Goal: Information Seeking & Learning: Learn about a topic

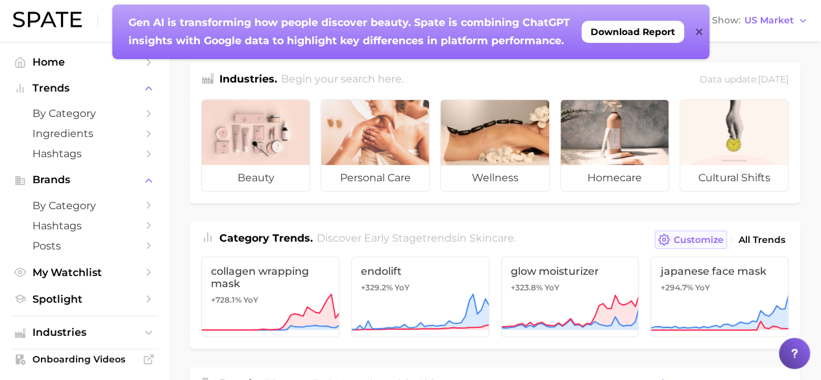
click at [707, 239] on span "Customize" at bounding box center [699, 239] width 50 height 11
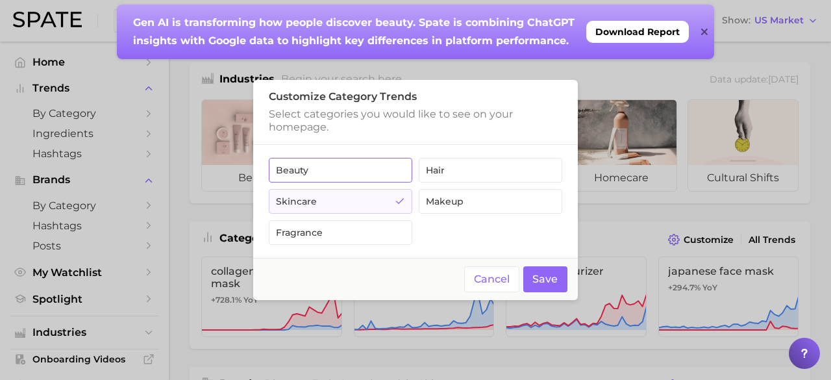
click at [314, 174] on button "beauty" at bounding box center [340, 170] width 143 height 25
click at [332, 200] on button "skincare" at bounding box center [340, 201] width 143 height 25
click at [354, 171] on button "beauty" at bounding box center [340, 170] width 143 height 25
click at [552, 276] on button "Save" at bounding box center [545, 279] width 45 height 27
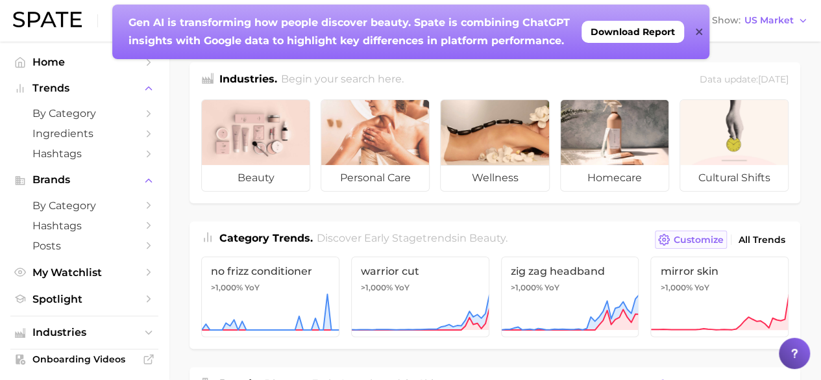
click at [713, 243] on span "Customize" at bounding box center [699, 239] width 50 height 11
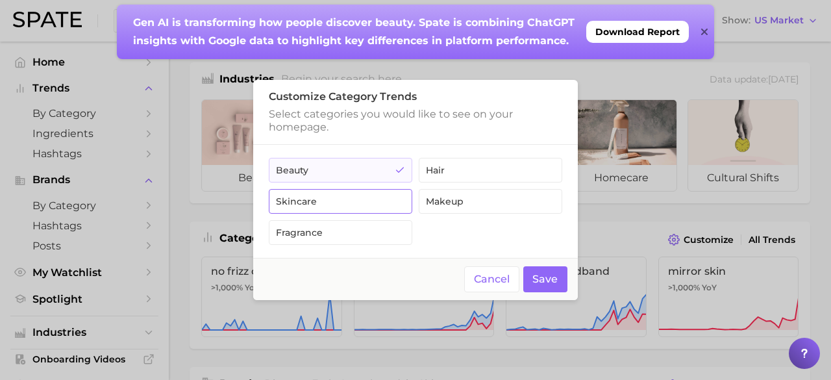
click at [284, 210] on button "skincare" at bounding box center [340, 201] width 143 height 25
click at [553, 275] on button "Save" at bounding box center [545, 279] width 45 height 27
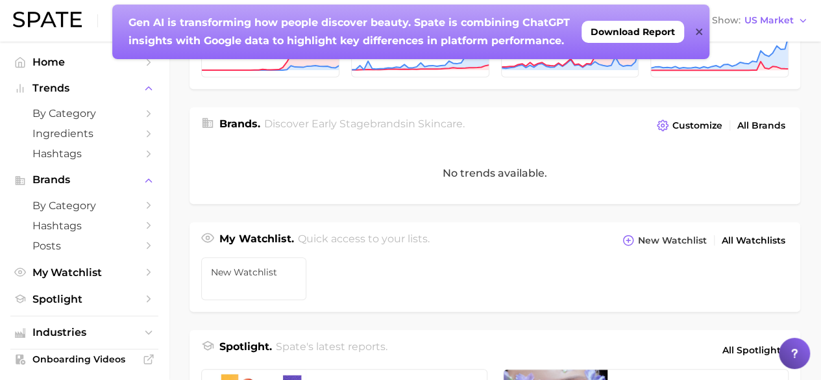
scroll to position [65, 0]
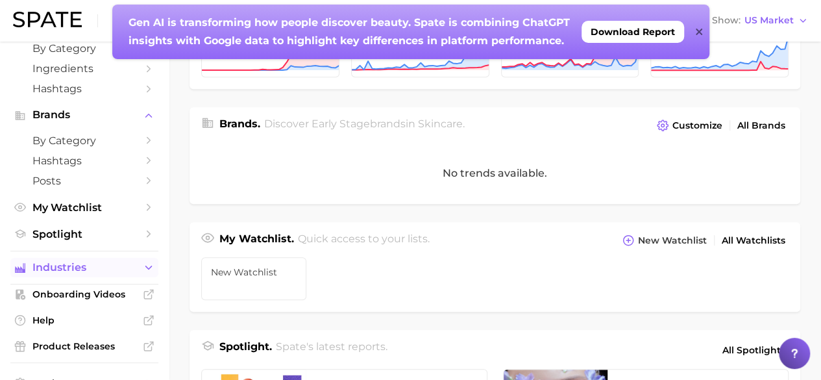
click at [77, 273] on span "Industries" at bounding box center [84, 268] width 104 height 12
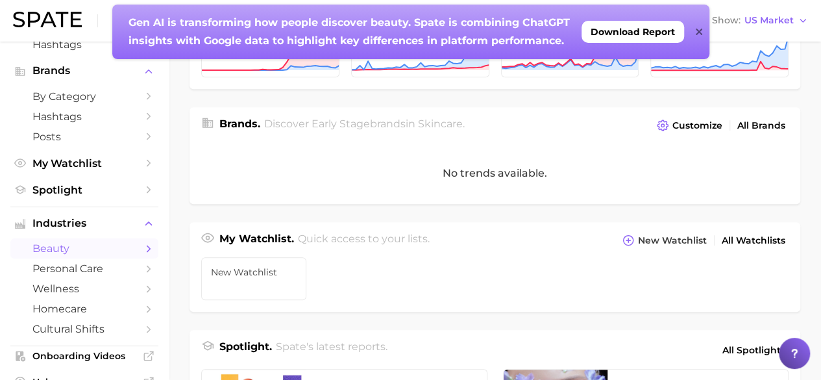
scroll to position [130, 0]
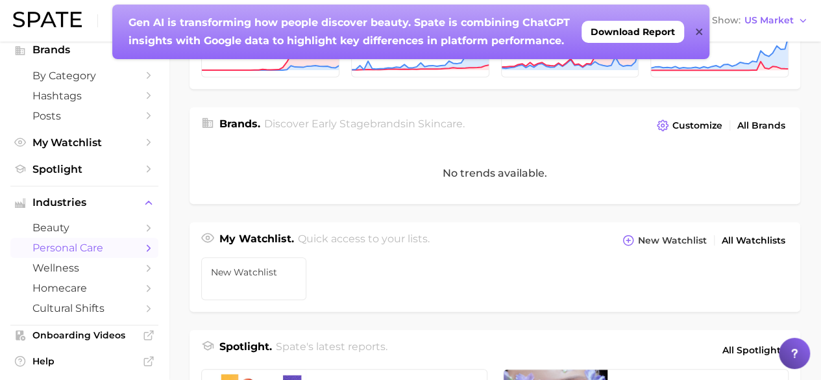
click at [88, 254] on span "personal care" at bounding box center [84, 247] width 104 height 12
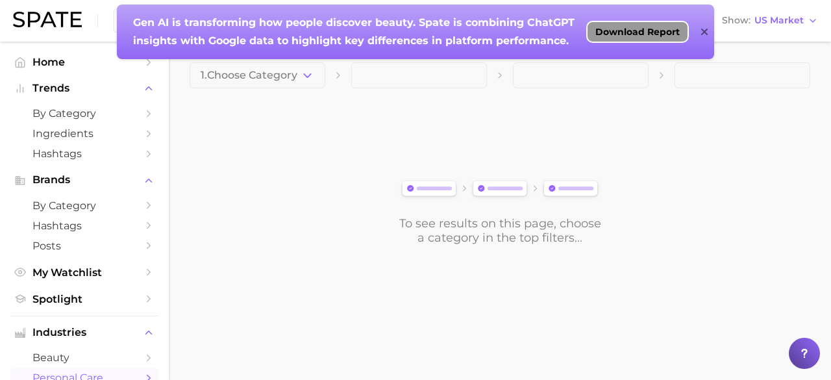
click at [656, 30] on span "Download Report" at bounding box center [637, 32] width 84 height 10
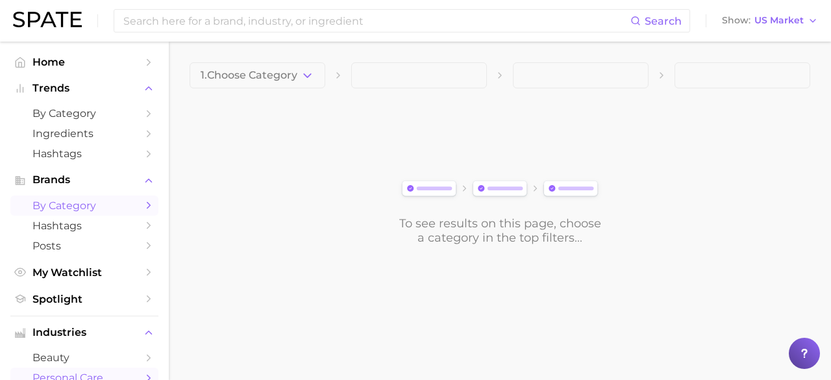
click at [80, 210] on span "by Category" at bounding box center [84, 205] width 104 height 12
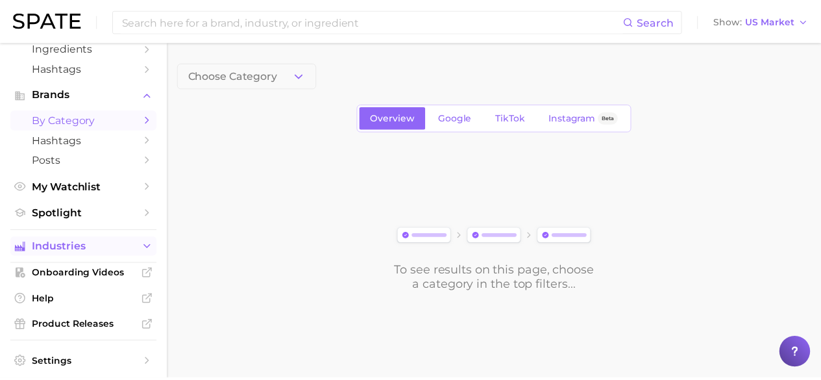
scroll to position [128, 0]
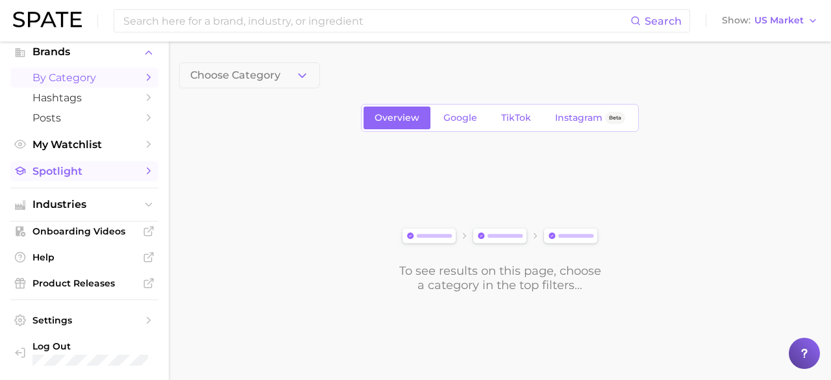
click at [49, 169] on span "Spotlight" at bounding box center [84, 171] width 104 height 12
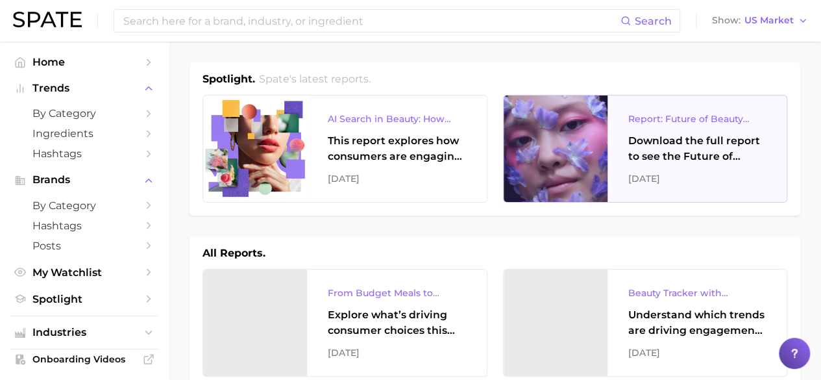
click at [656, 154] on div "Download the full report to see the Future of Beauty trends we unpacked during …" at bounding box center [697, 148] width 138 height 31
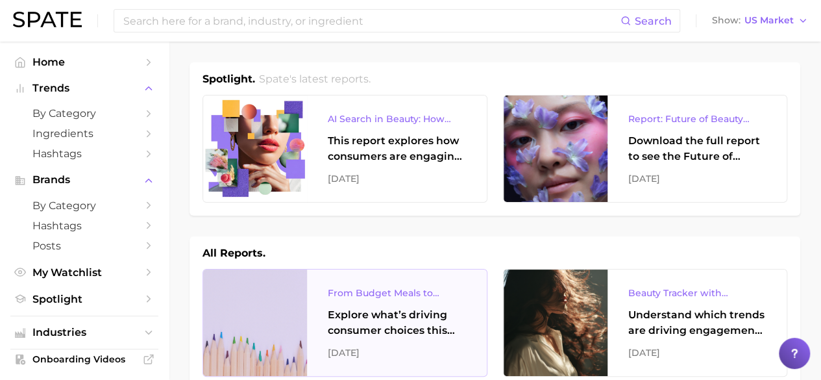
click at [360, 314] on div "Explore what’s driving consumer choices this back-to-school season From budget-…" at bounding box center [397, 322] width 138 height 31
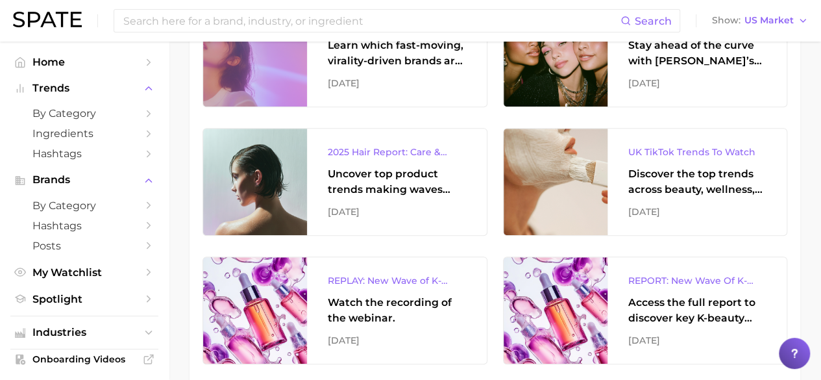
scroll to position [519, 0]
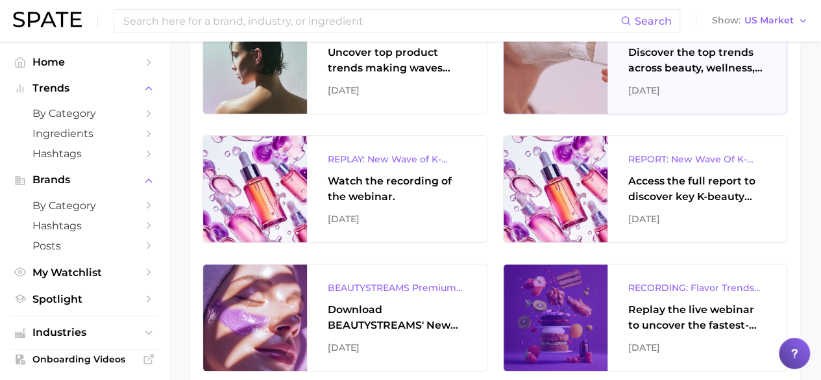
click at [669, 68] on div "Discover the top trends across beauty, wellness, and personal care on TikTok [G…" at bounding box center [697, 60] width 138 height 31
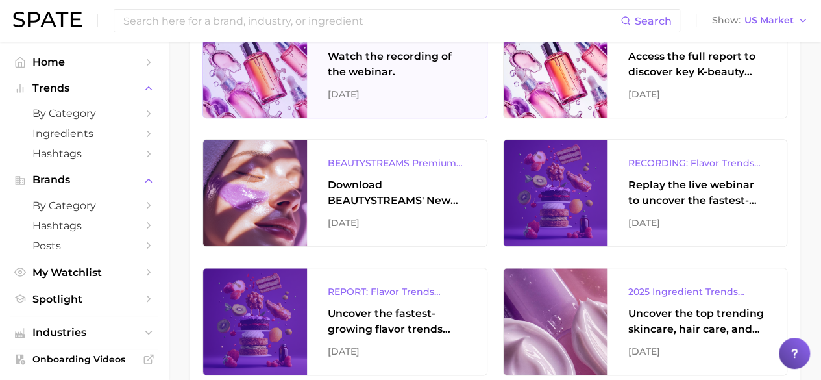
scroll to position [714, 0]
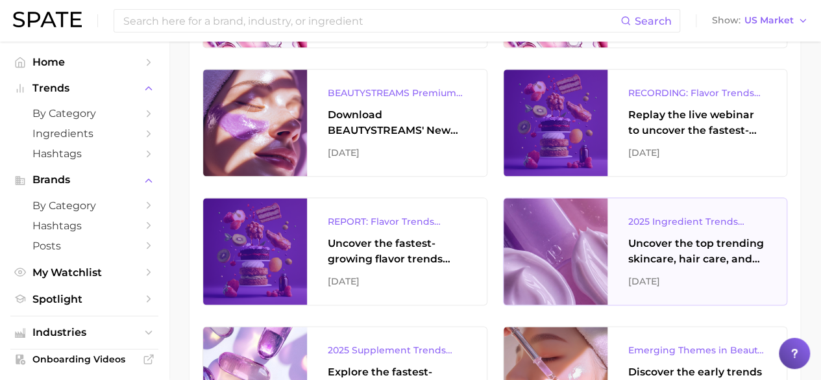
click at [704, 252] on div "Uncover the top trending skincare, hair care, and body care ingredients capturi…" at bounding box center [697, 251] width 138 height 31
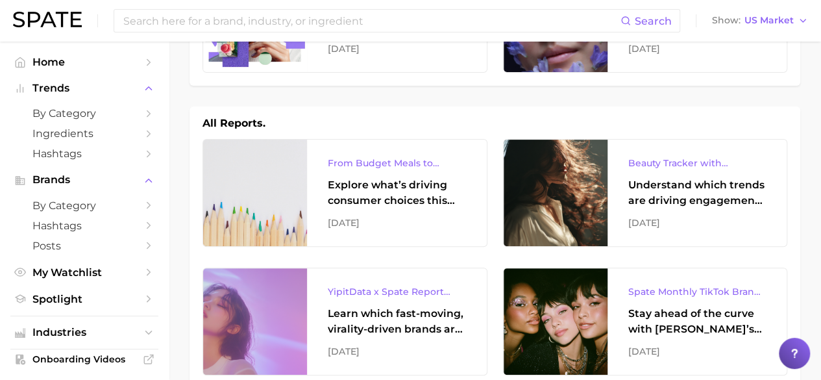
scroll to position [0, 0]
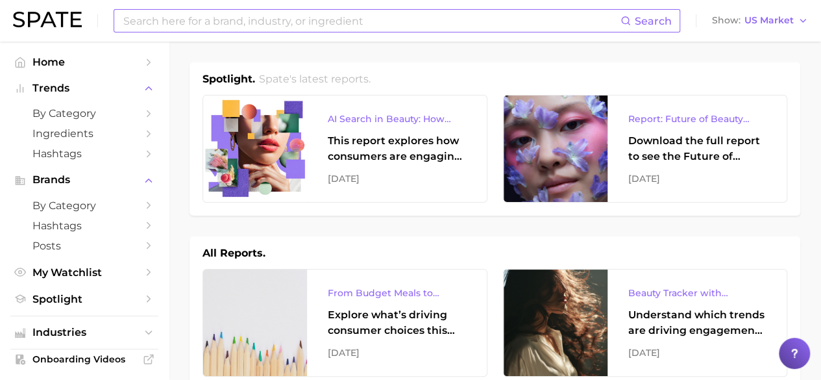
click at [299, 23] on input at bounding box center [371, 21] width 499 height 22
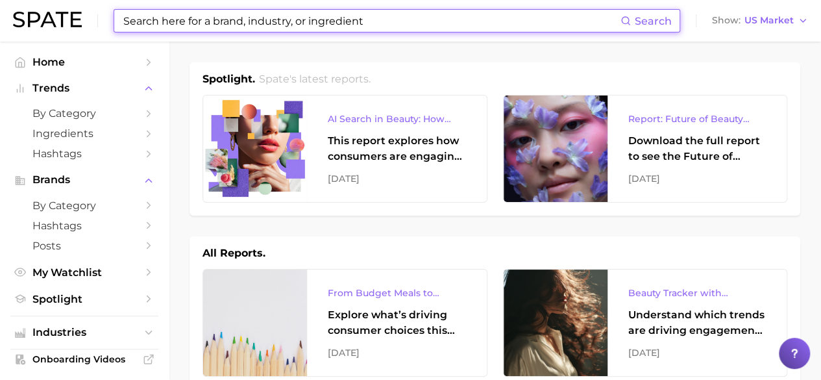
click at [262, 18] on input at bounding box center [371, 21] width 499 height 22
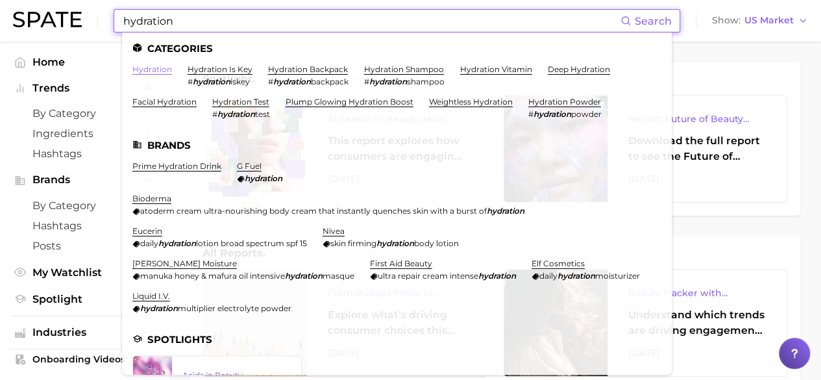
type input "hydration"
click at [164, 69] on link "hydration" at bounding box center [152, 69] width 40 height 10
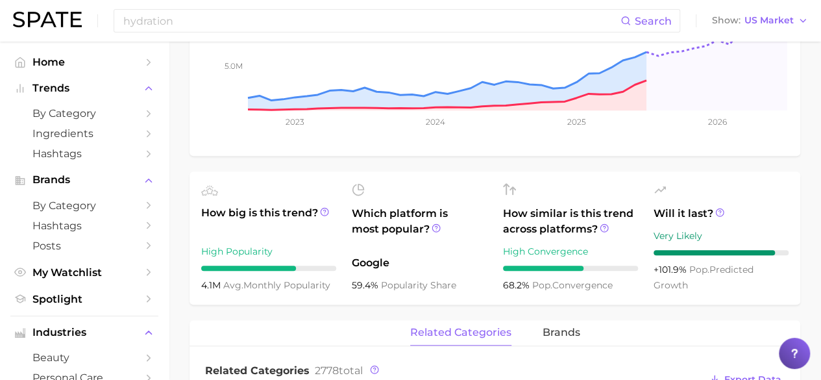
scroll to position [584, 0]
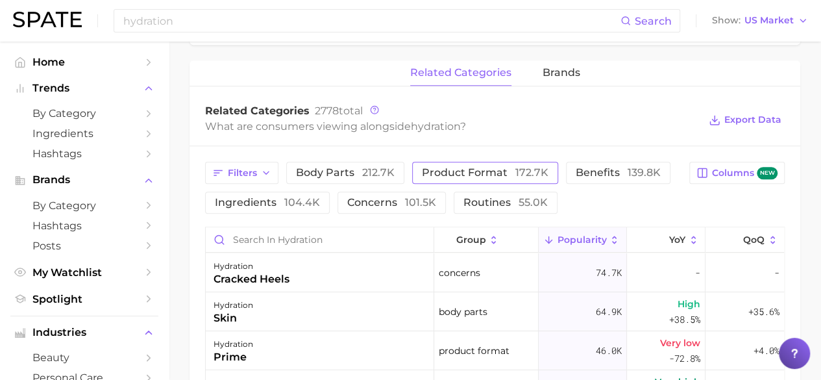
click at [434, 175] on span "product format 172.7k" at bounding box center [485, 172] width 127 height 10
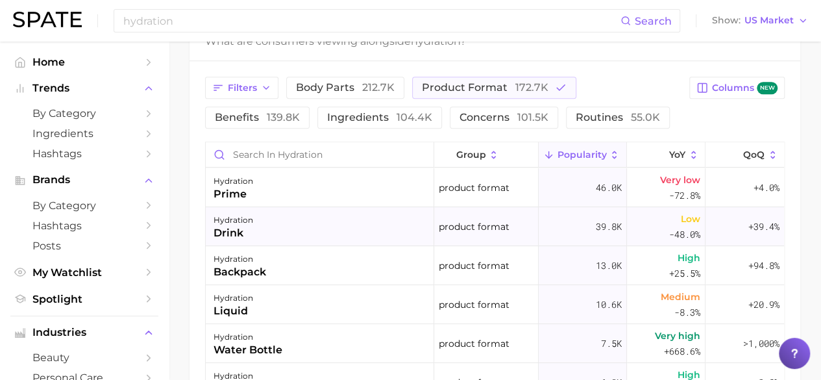
scroll to position [649, 0]
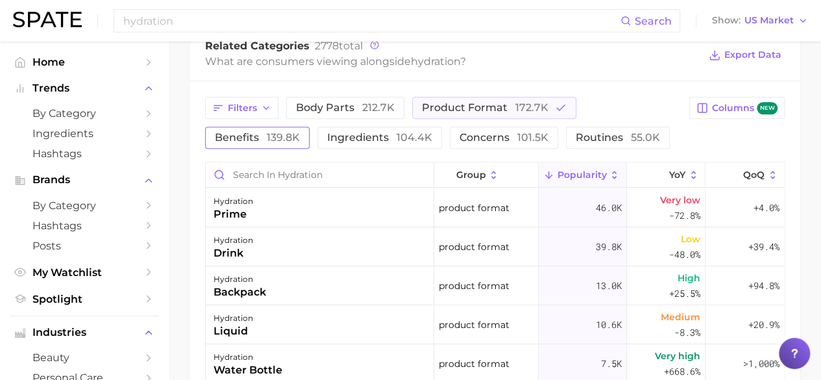
click at [310, 127] on button "benefits 139.8k" at bounding box center [257, 138] width 105 height 22
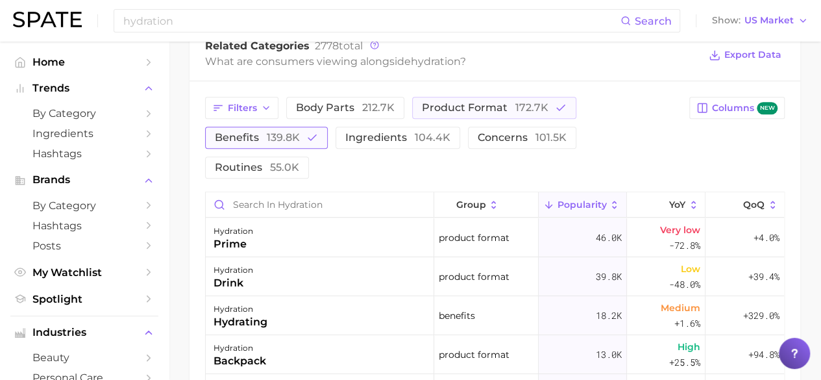
click at [286, 142] on span "139.8k" at bounding box center [283, 137] width 33 height 12
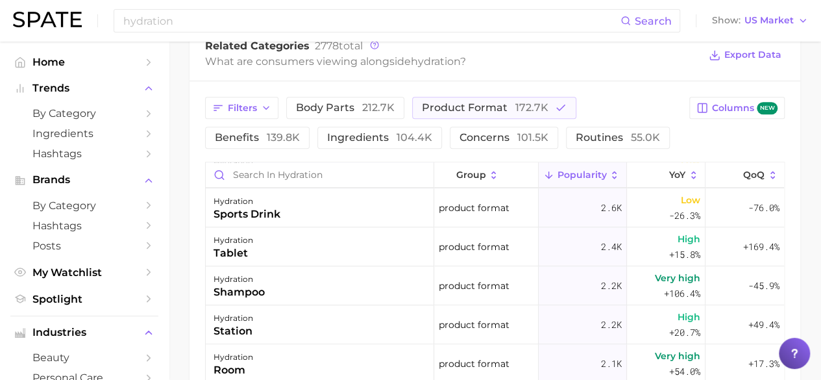
scroll to position [519, 0]
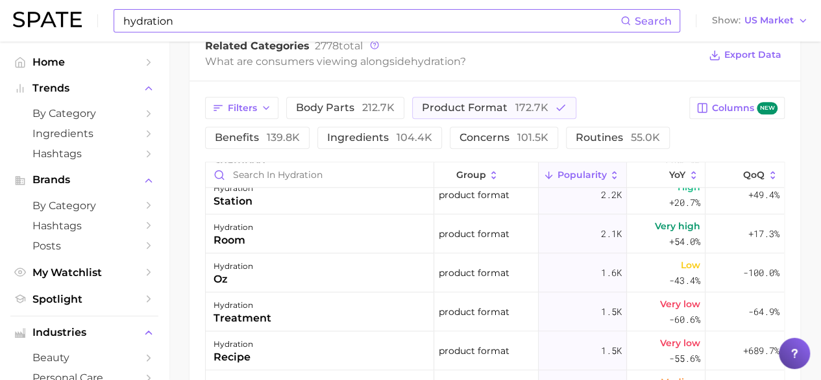
click at [261, 16] on input "hydration" at bounding box center [371, 21] width 499 height 22
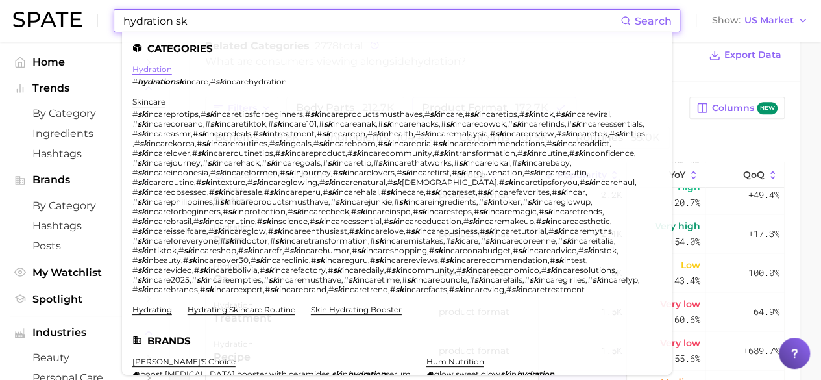
type input "hydration sk"
click at [166, 71] on link "hydration" at bounding box center [152, 69] width 40 height 10
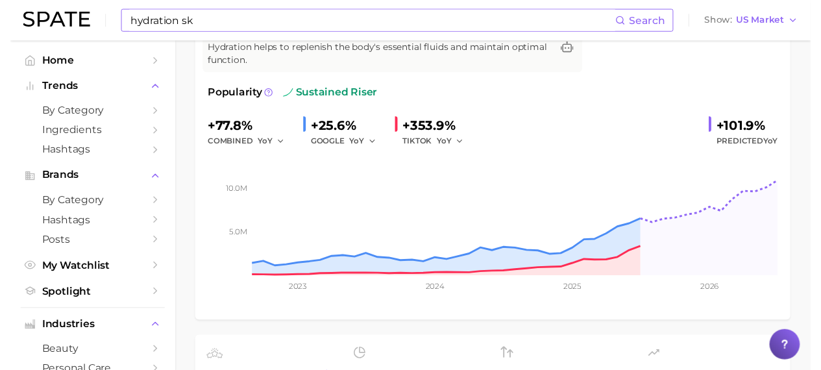
scroll to position [0, 0]
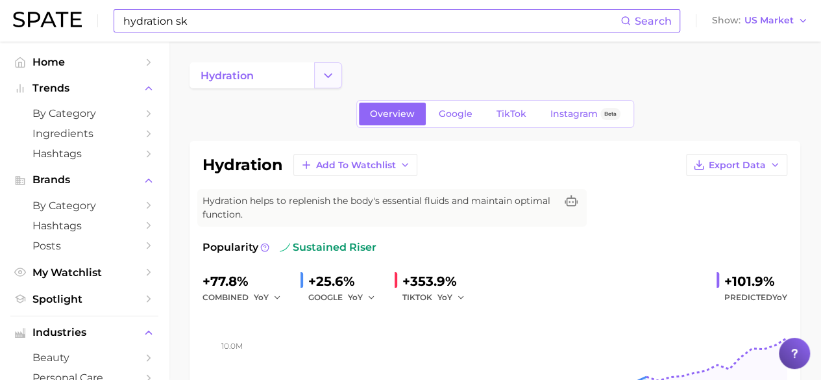
click at [332, 80] on icon "Change Category" at bounding box center [328, 76] width 14 height 14
click at [62, 108] on span "by Category" at bounding box center [84, 113] width 104 height 12
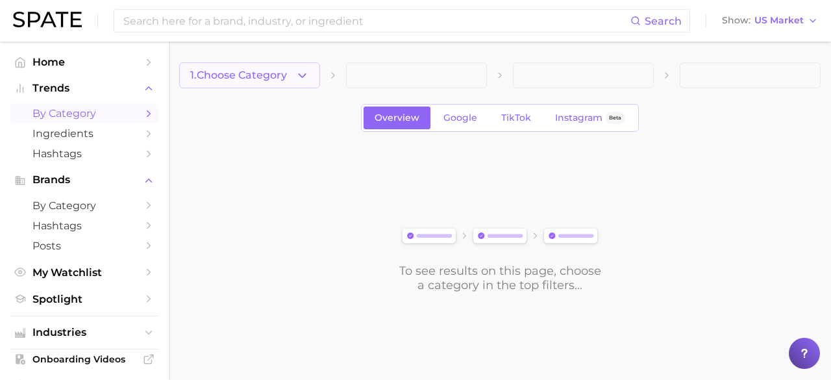
click at [296, 80] on icon "button" at bounding box center [302, 76] width 14 height 14
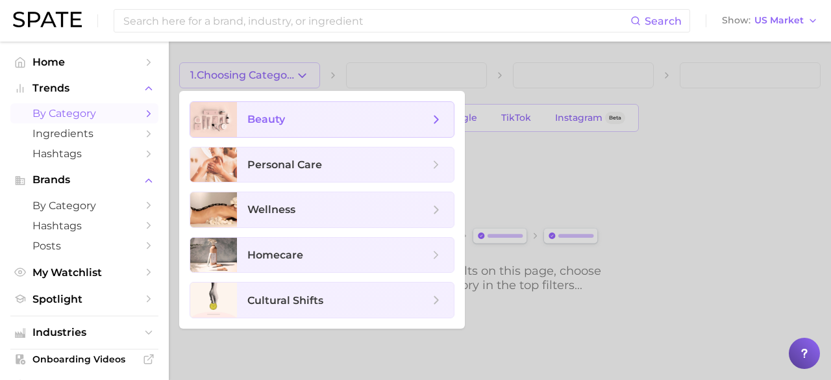
click at [284, 112] on span "beauty" at bounding box center [338, 119] width 182 height 14
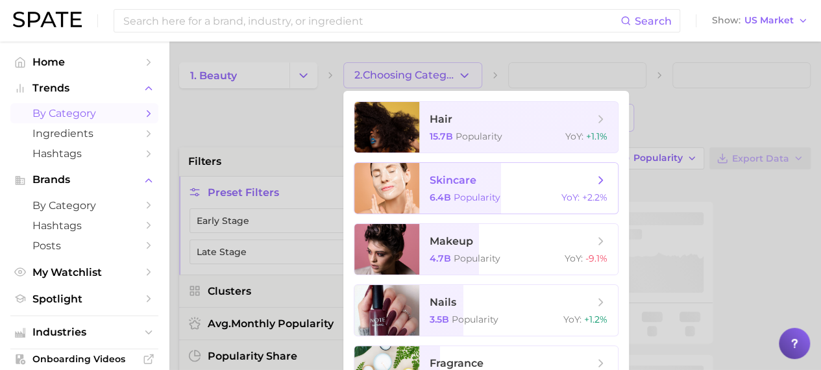
click at [454, 190] on span "skincare 6.4b Popularity YoY : +2.2%" at bounding box center [518, 188] width 199 height 51
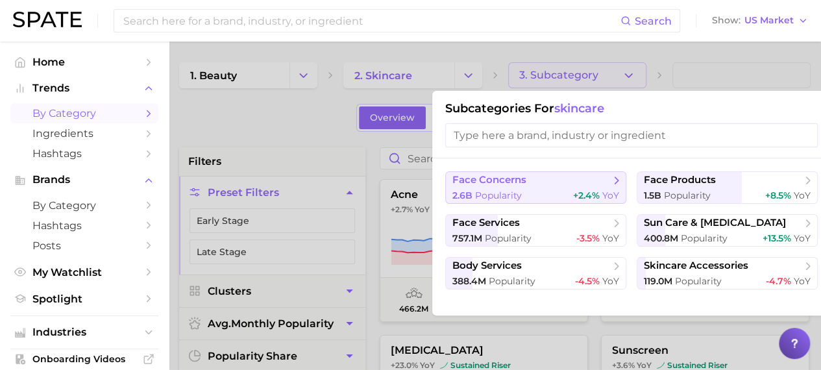
click at [495, 190] on span "Popularity" at bounding box center [498, 196] width 47 height 12
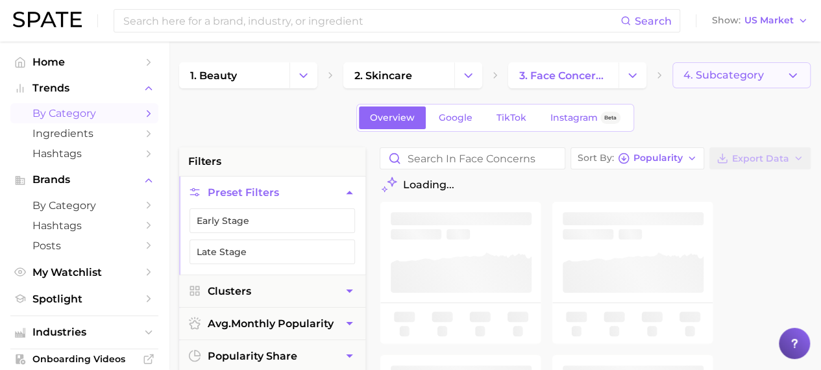
click at [744, 74] on span "4. Subcategory" at bounding box center [724, 75] width 80 height 12
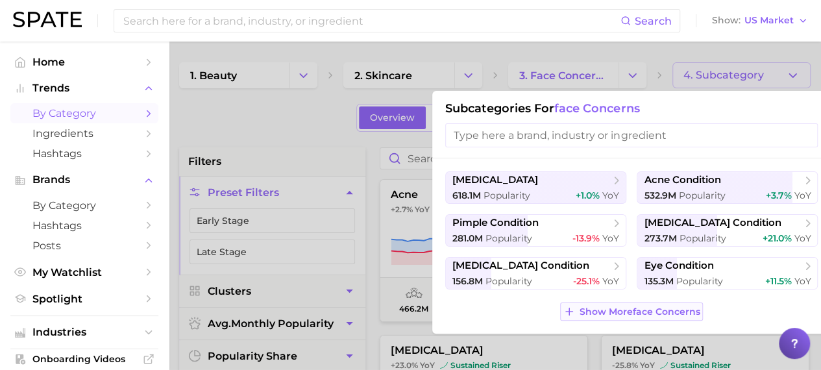
click at [629, 312] on span "Show More face concerns" at bounding box center [639, 311] width 121 height 11
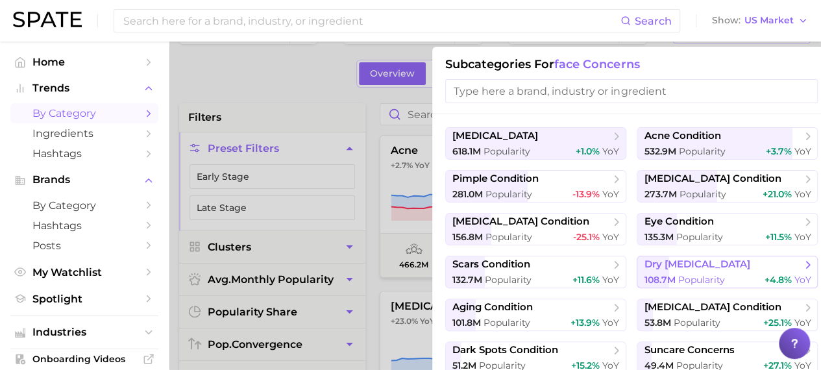
scroll to position [65, 0]
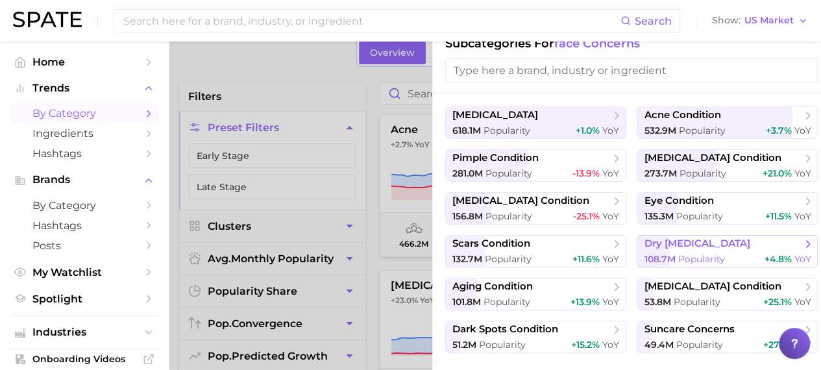
click at [715, 247] on span "dry [MEDICAL_DATA]" at bounding box center [697, 244] width 106 height 12
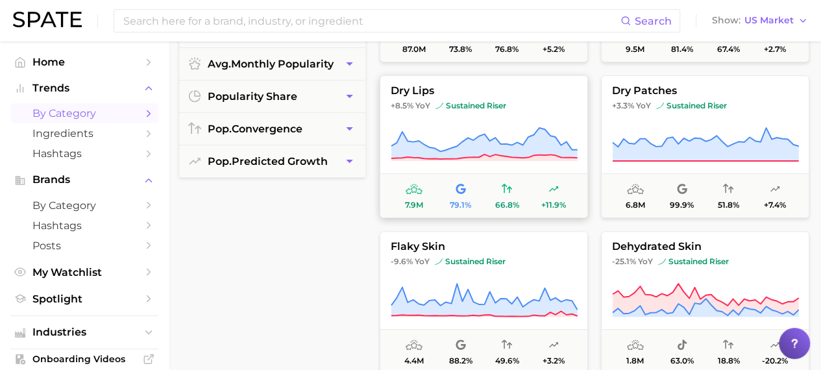
click at [504, 146] on icon at bounding box center [484, 143] width 186 height 31
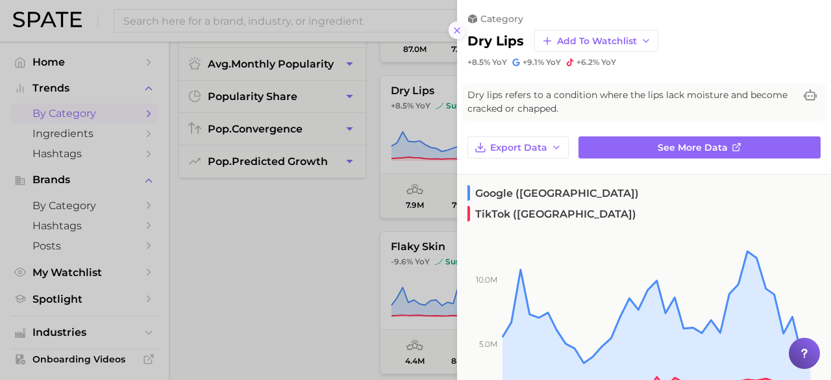
click at [452, 33] on icon at bounding box center [457, 30] width 10 height 10
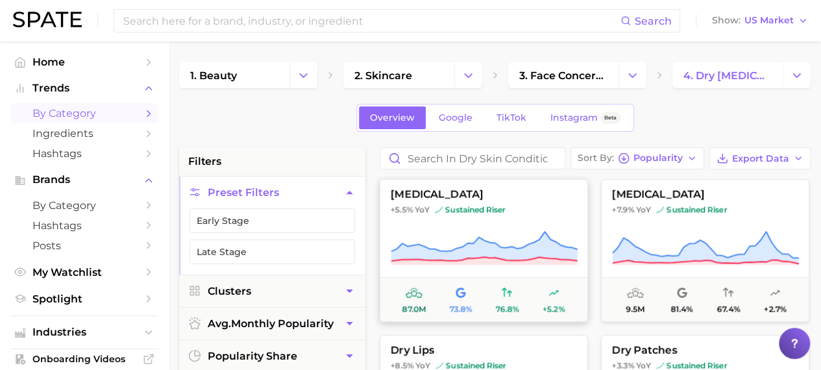
click at [505, 214] on span "sustained riser" at bounding box center [470, 209] width 71 height 10
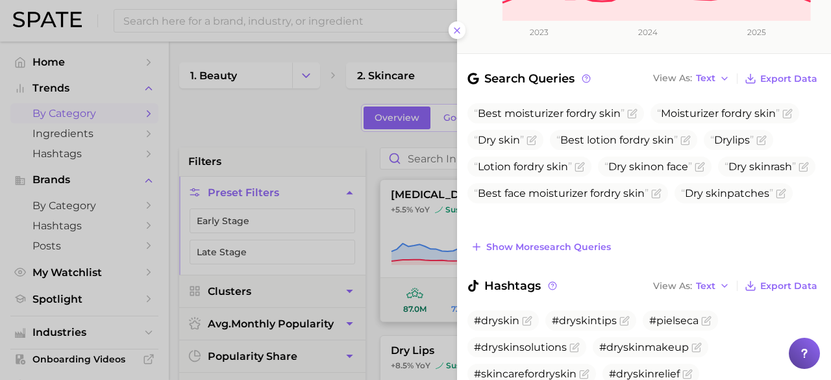
scroll to position [389, 0]
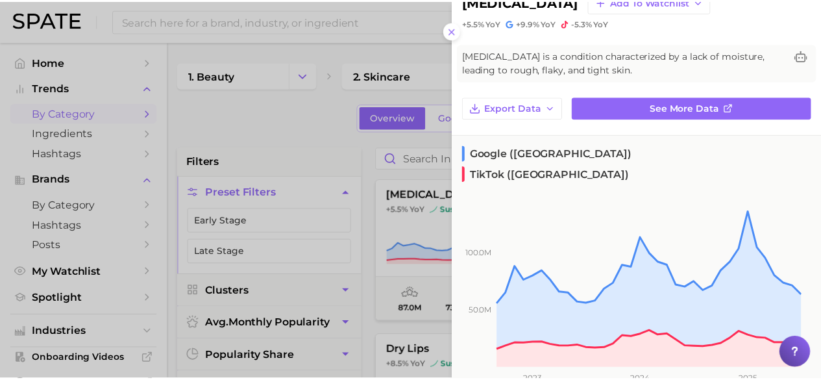
scroll to position [0, 0]
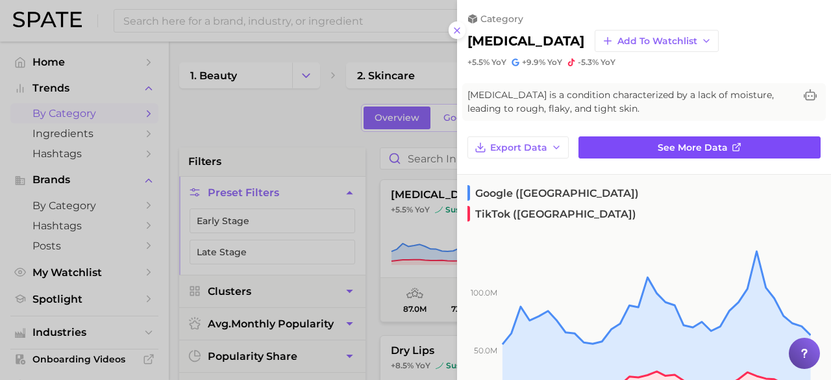
click at [709, 143] on span "See more data" at bounding box center [693, 147] width 70 height 11
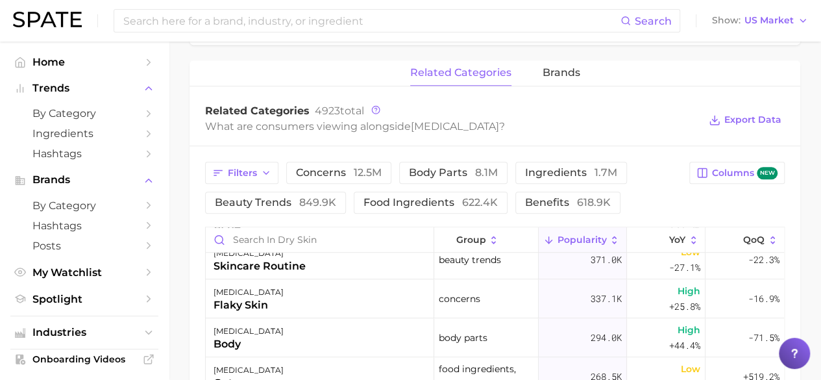
scroll to position [584, 0]
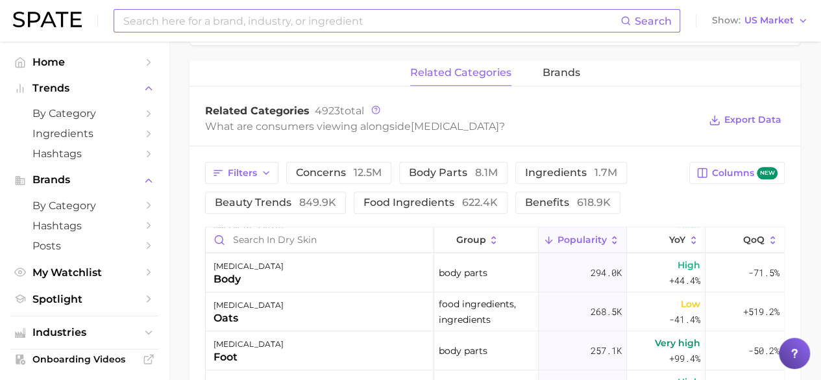
click at [151, 12] on input at bounding box center [371, 21] width 499 height 22
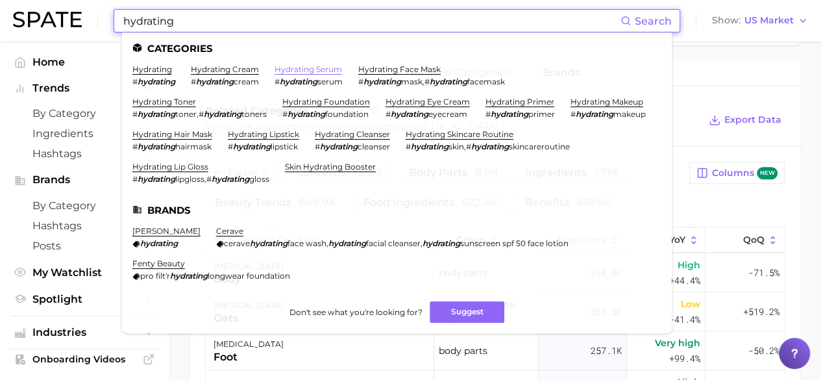
type input "hydrating"
click at [325, 70] on link "hydrating serum" at bounding box center [309, 69] width 68 height 10
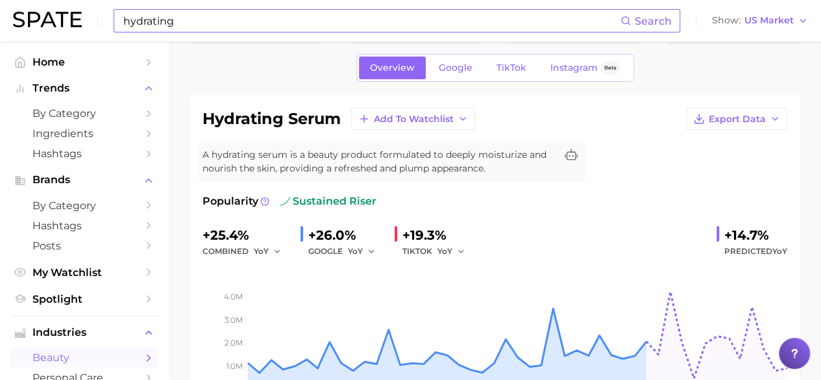
scroll to position [130, 0]
